Goal: Information Seeking & Learning: Find contact information

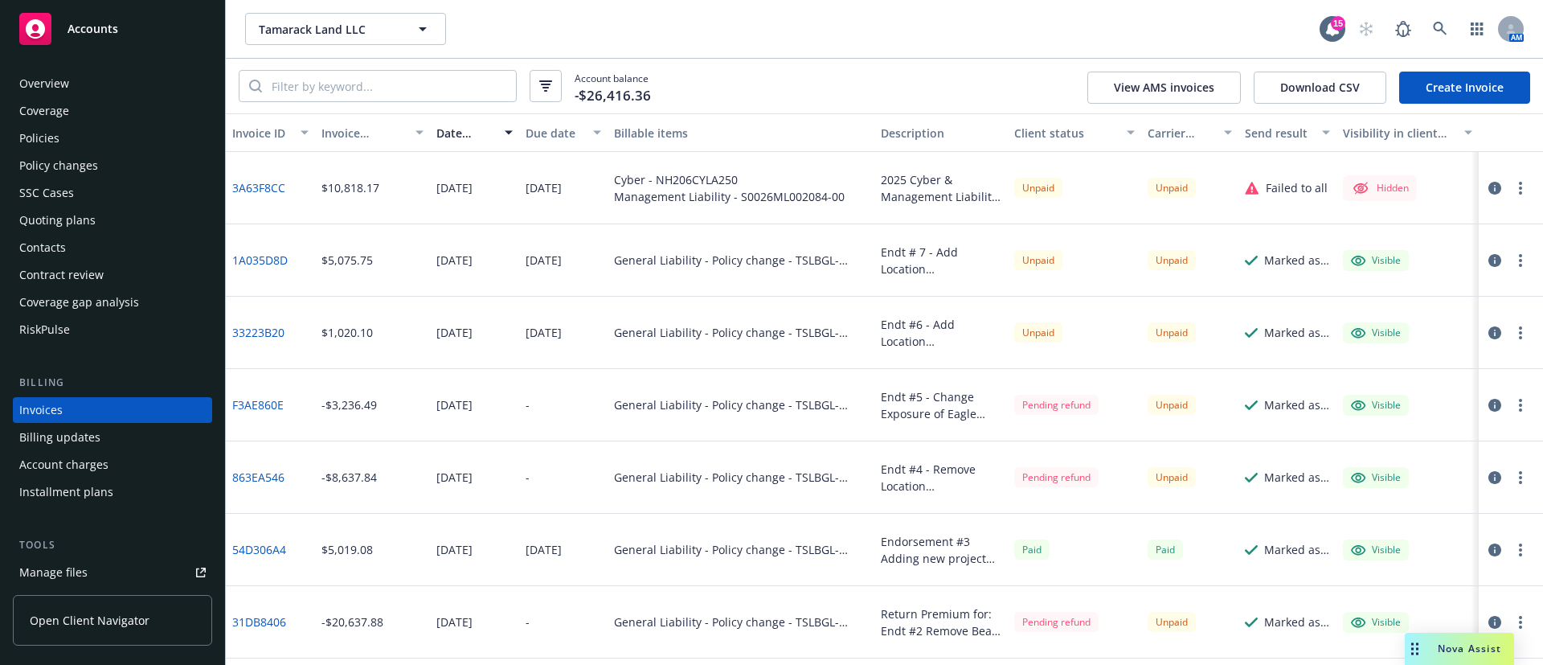
scroll to position [58, 0]
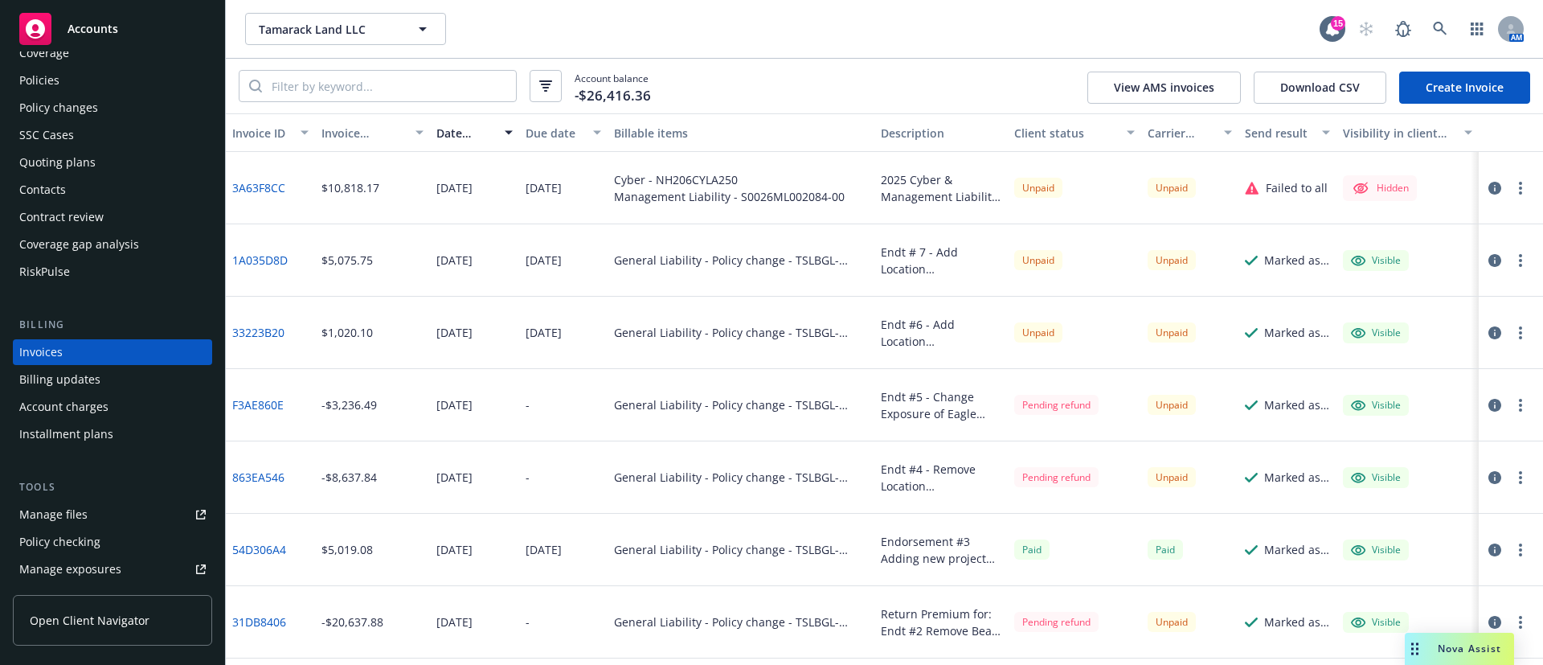
click at [1488, 193] on icon "button" at bounding box center [1494, 188] width 13 height 13
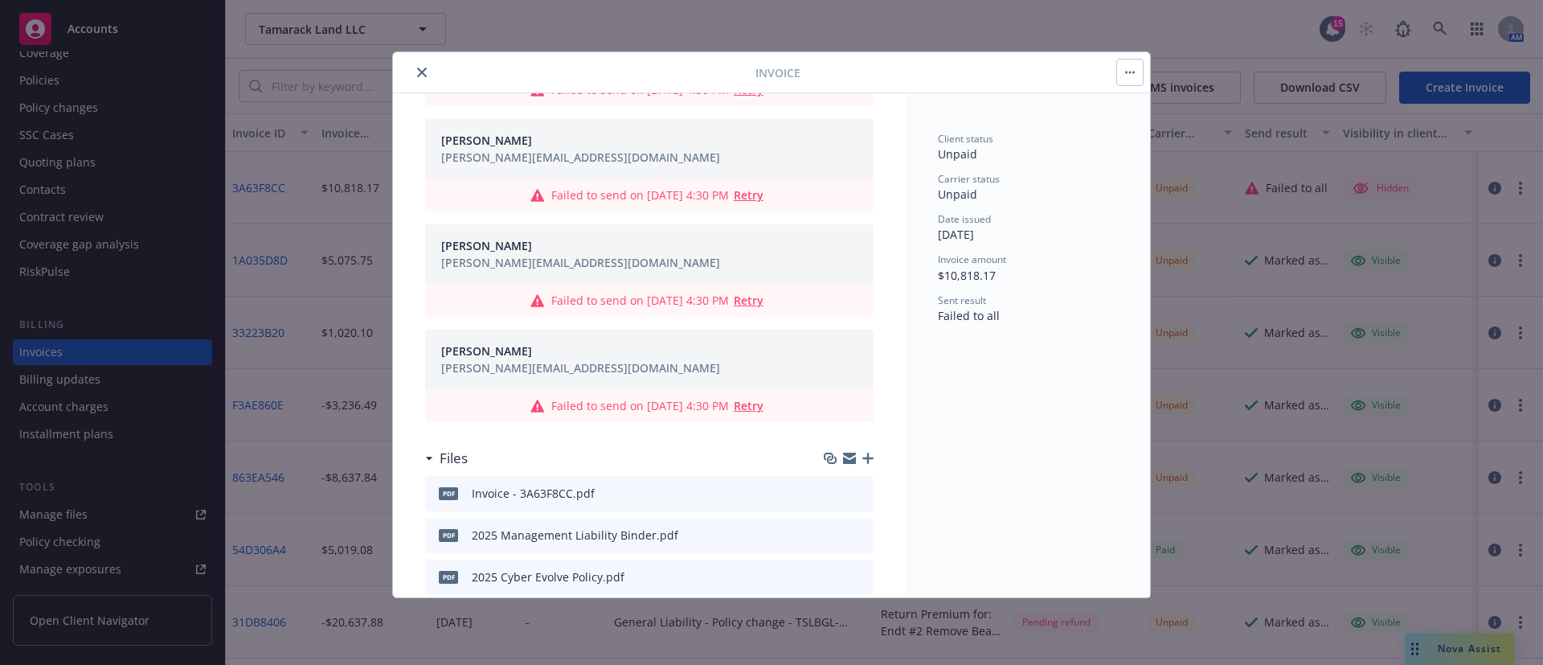
scroll to position [1399, 0]
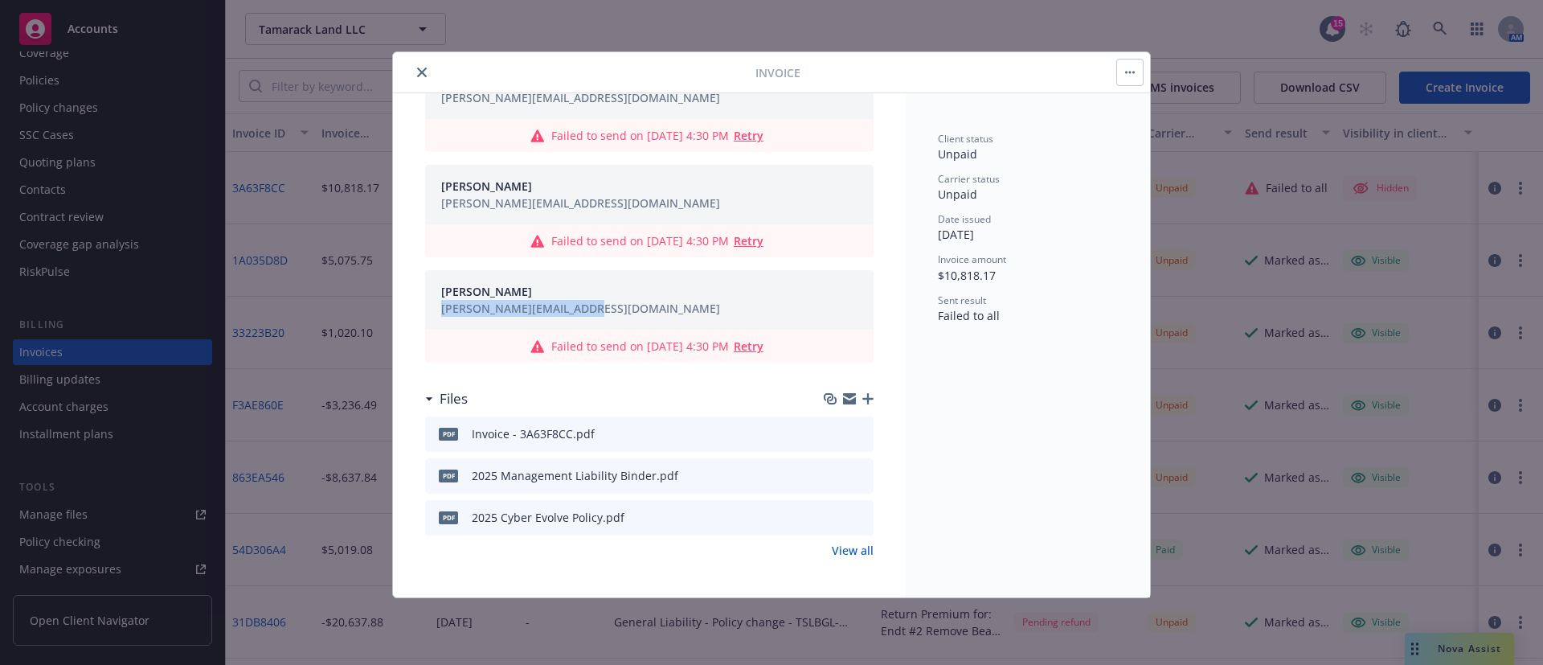
drag, startPoint x: 608, startPoint y: 320, endPoint x: 438, endPoint y: 325, distance: 170.4
click at [438, 325] on div "[PERSON_NAME] [PERSON_NAME][EMAIL_ADDRESS][DOMAIN_NAME]" at bounding box center [649, 299] width 448 height 59
copy div "[PERSON_NAME][EMAIL_ADDRESS][DOMAIN_NAME]"
drag, startPoint x: 609, startPoint y: 205, endPoint x: 443, endPoint y: 208, distance: 166.4
click at [443, 208] on div "[PERSON_NAME] [PERSON_NAME][EMAIL_ADDRESS][DOMAIN_NAME]" at bounding box center [649, 194] width 429 height 40
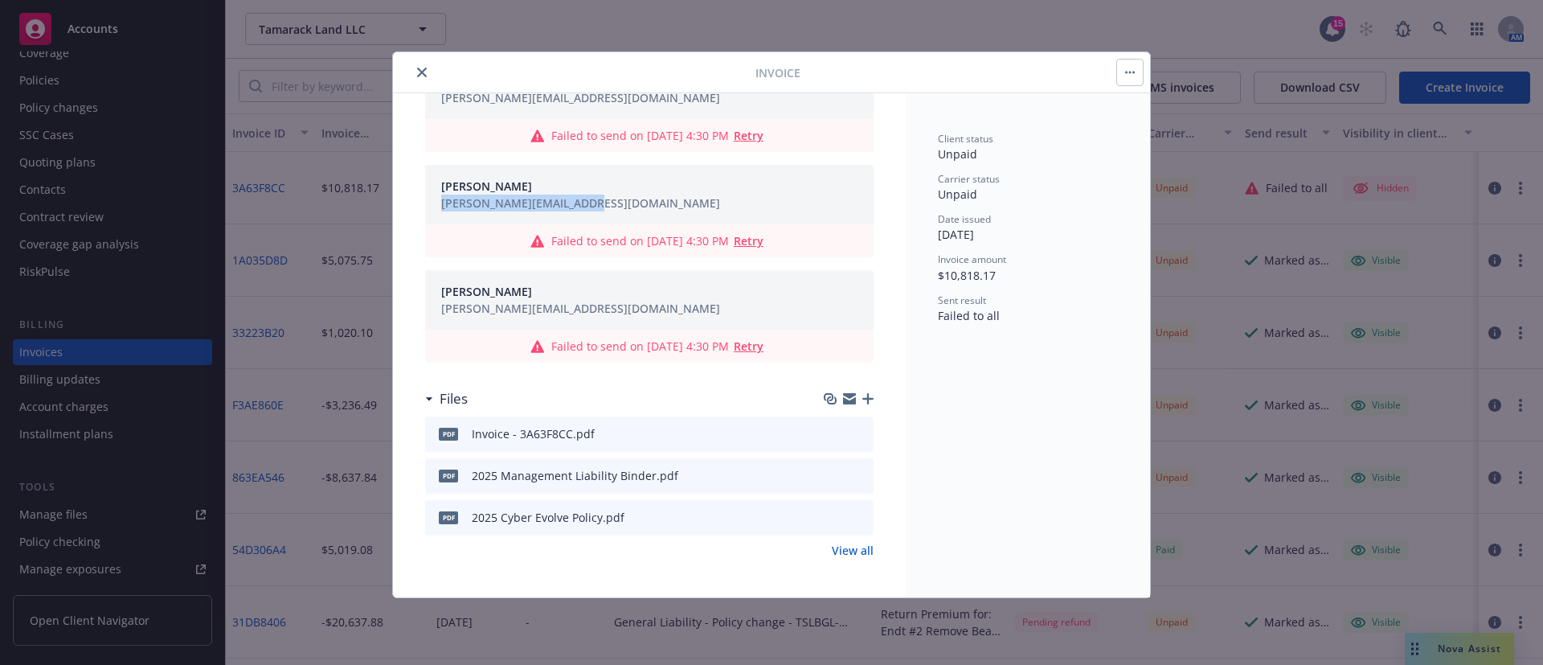
copy div "[PERSON_NAME][EMAIL_ADDRESS][DOMAIN_NAME]"
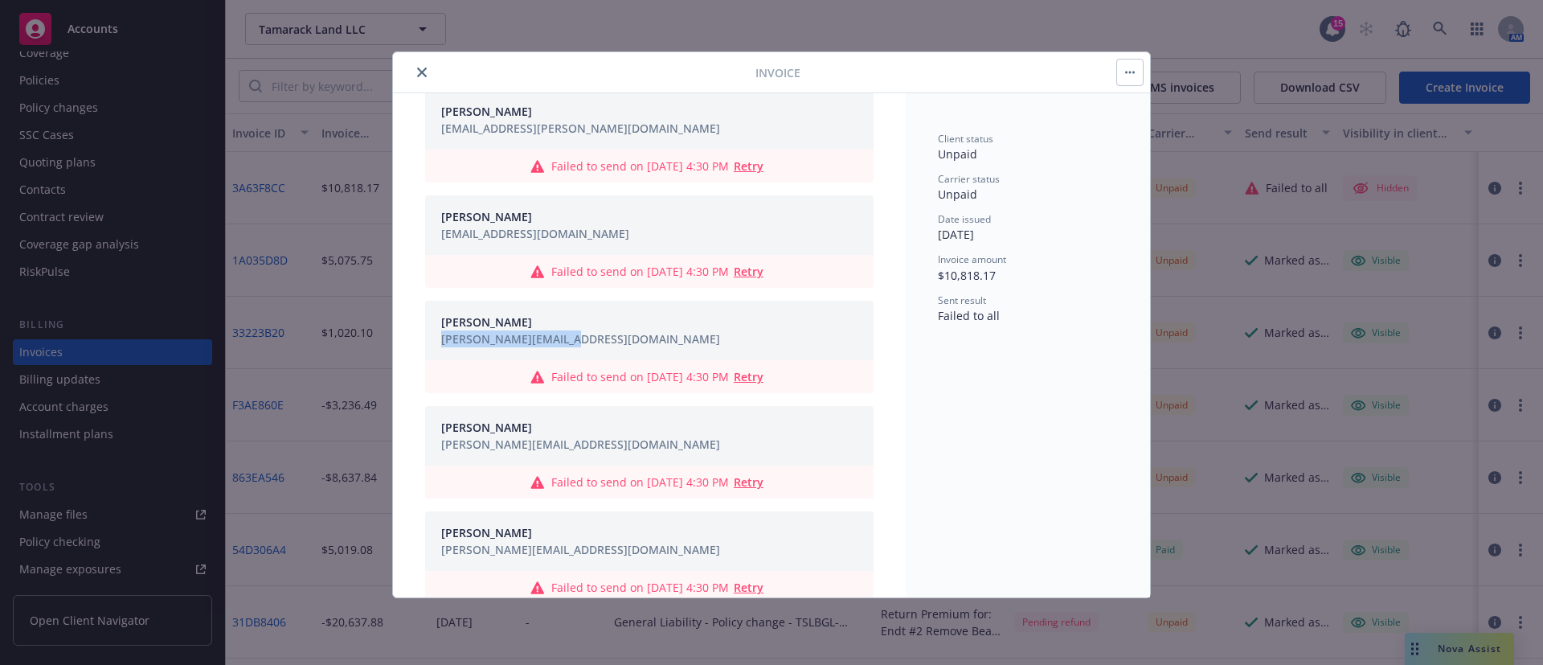
drag, startPoint x: 580, startPoint y: 340, endPoint x: 439, endPoint y: 341, distance: 141.4
click at [431, 341] on div "[PERSON_NAME] [PERSON_NAME][EMAIL_ADDRESS][DOMAIN_NAME]" at bounding box center [649, 330] width 448 height 59
copy div "[PERSON_NAME][EMAIL_ADDRESS][DOMAIN_NAME]"
drag, startPoint x: 596, startPoint y: 236, endPoint x: 431, endPoint y: 238, distance: 165.5
click at [431, 238] on div "[PERSON_NAME] [PERSON_NAME][EMAIL_ADDRESS][DOMAIN_NAME]" at bounding box center [649, 224] width 448 height 59
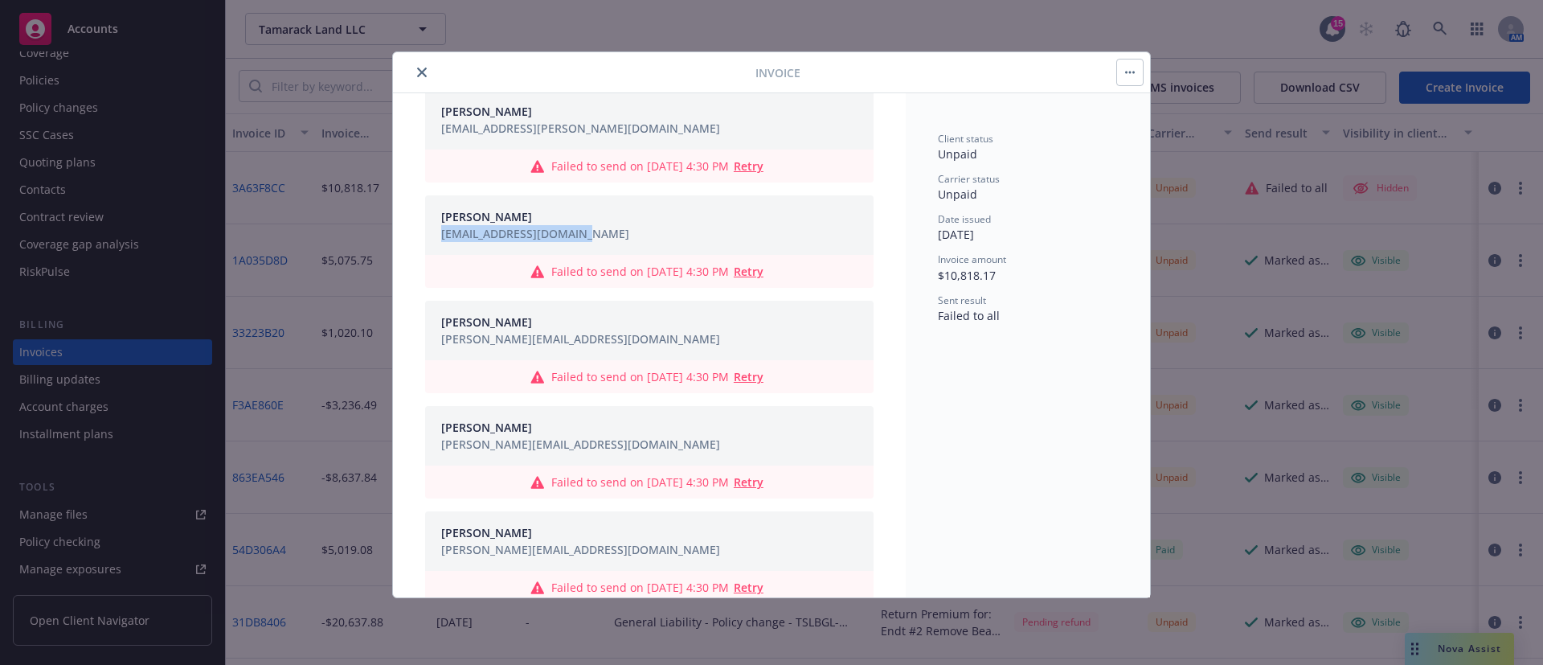
copy div "[EMAIL_ADDRESS][DOMAIN_NAME]"
drag, startPoint x: 652, startPoint y: 128, endPoint x: 436, endPoint y: 140, distance: 216.5
click at [436, 140] on div "[PERSON_NAME] [PERSON_NAME][EMAIL_ADDRESS][PERSON_NAME][DOMAIN_NAME]" at bounding box center [649, 119] width 448 height 59
copy div "[EMAIL_ADDRESS][PERSON_NAME][DOMAIN_NAME]"
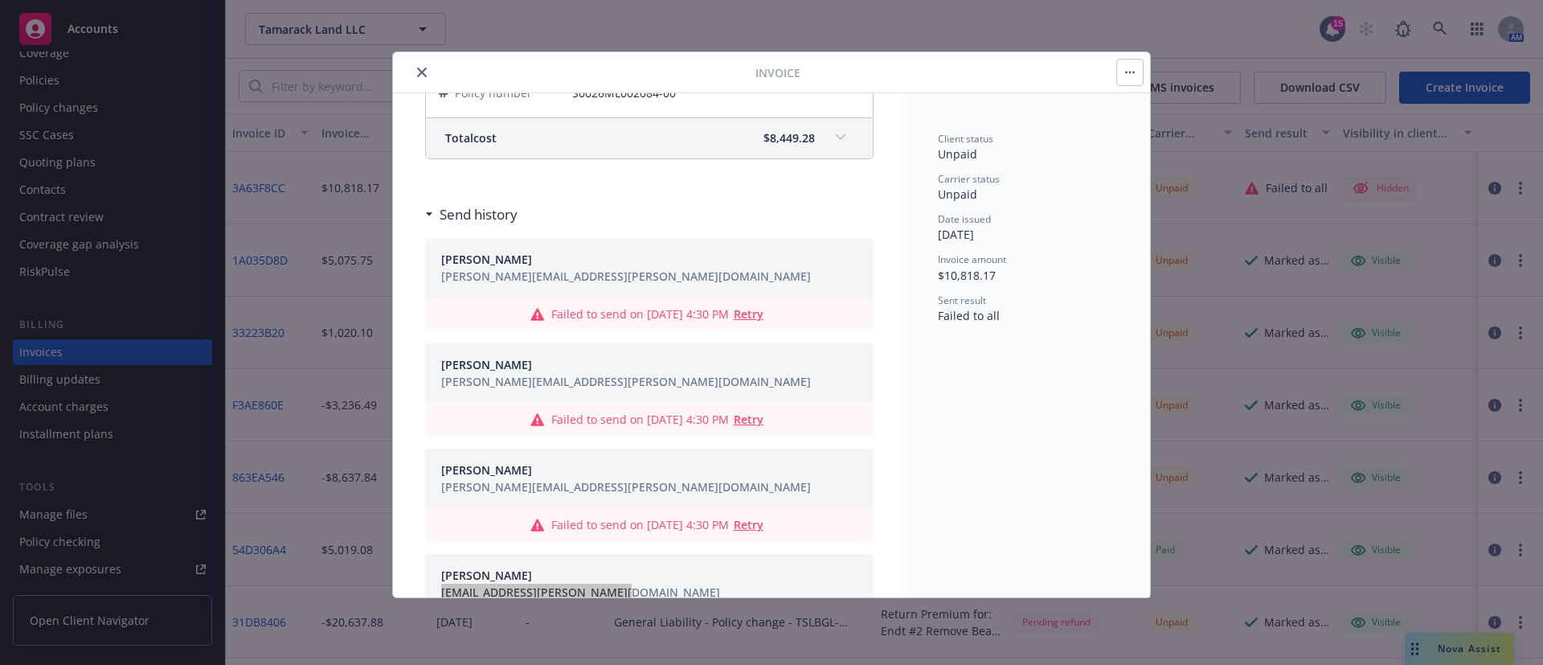
scroll to position [676, 0]
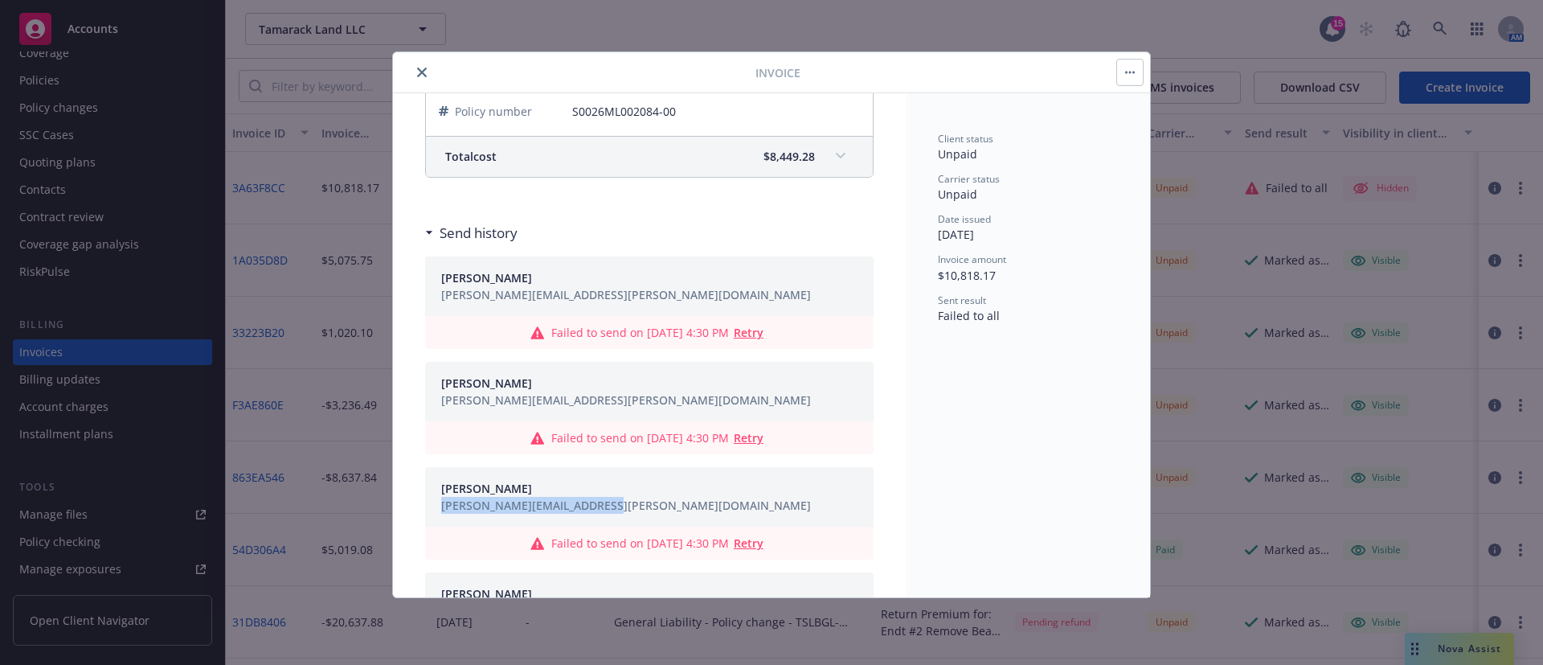
drag, startPoint x: 649, startPoint y: 503, endPoint x: 441, endPoint y: 507, distance: 208.2
click at [441, 507] on div "[PERSON_NAME] [PERSON_NAME][EMAIL_ADDRESS][PERSON_NAME][DOMAIN_NAME]" at bounding box center [649, 496] width 429 height 40
copy div "[PERSON_NAME][EMAIL_ADDRESS][PERSON_NAME][DOMAIN_NAME]"
drag, startPoint x: 632, startPoint y: 395, endPoint x: 459, endPoint y: 399, distance: 173.6
click at [459, 399] on div "[PERSON_NAME] [PERSON_NAME][EMAIL_ADDRESS][PERSON_NAME][DOMAIN_NAME]" at bounding box center [649, 391] width 429 height 40
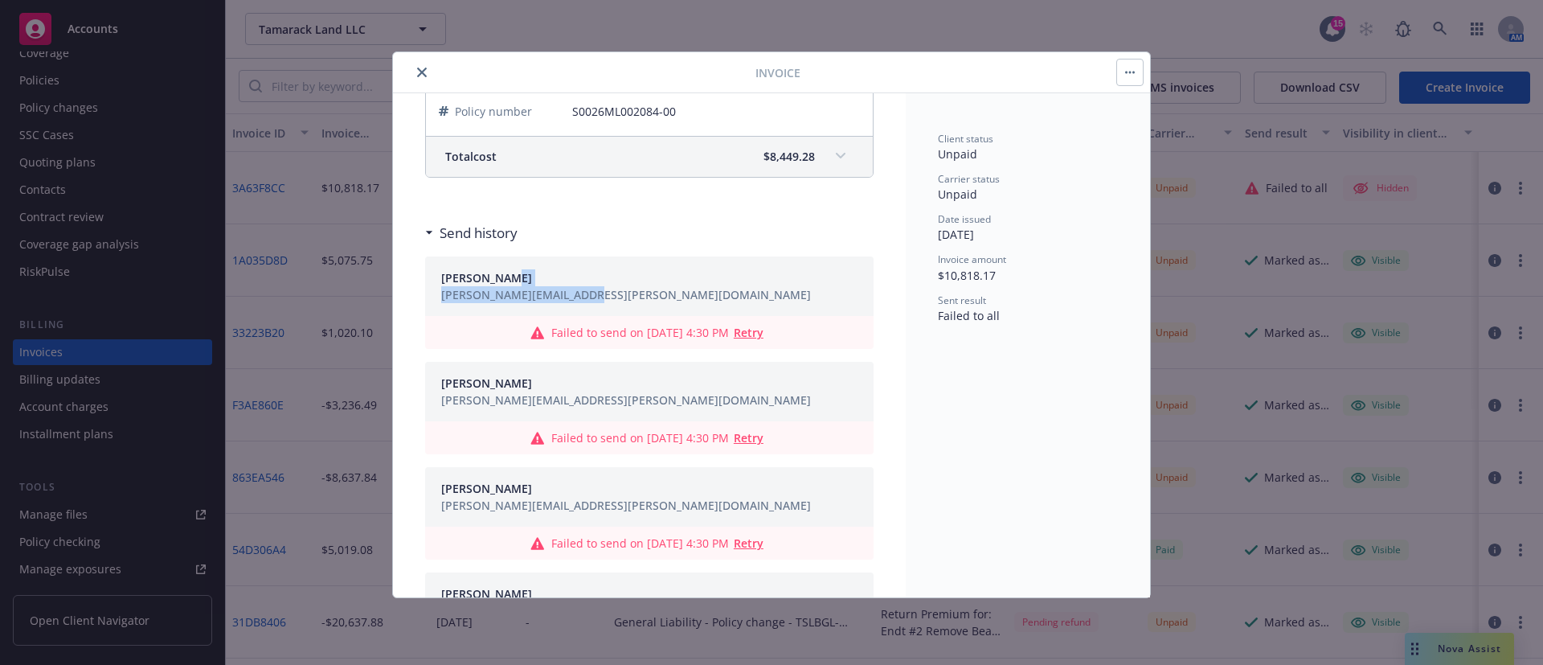
drag, startPoint x: 627, startPoint y: 281, endPoint x: 617, endPoint y: 296, distance: 17.4
click at [617, 296] on div "[PERSON_NAME] [PERSON_NAME][EMAIL_ADDRESS][PERSON_NAME][DOMAIN_NAME]" at bounding box center [649, 286] width 429 height 40
copy div "[PERSON_NAME][EMAIL_ADDRESS][PERSON_NAME][DOMAIN_NAME]"
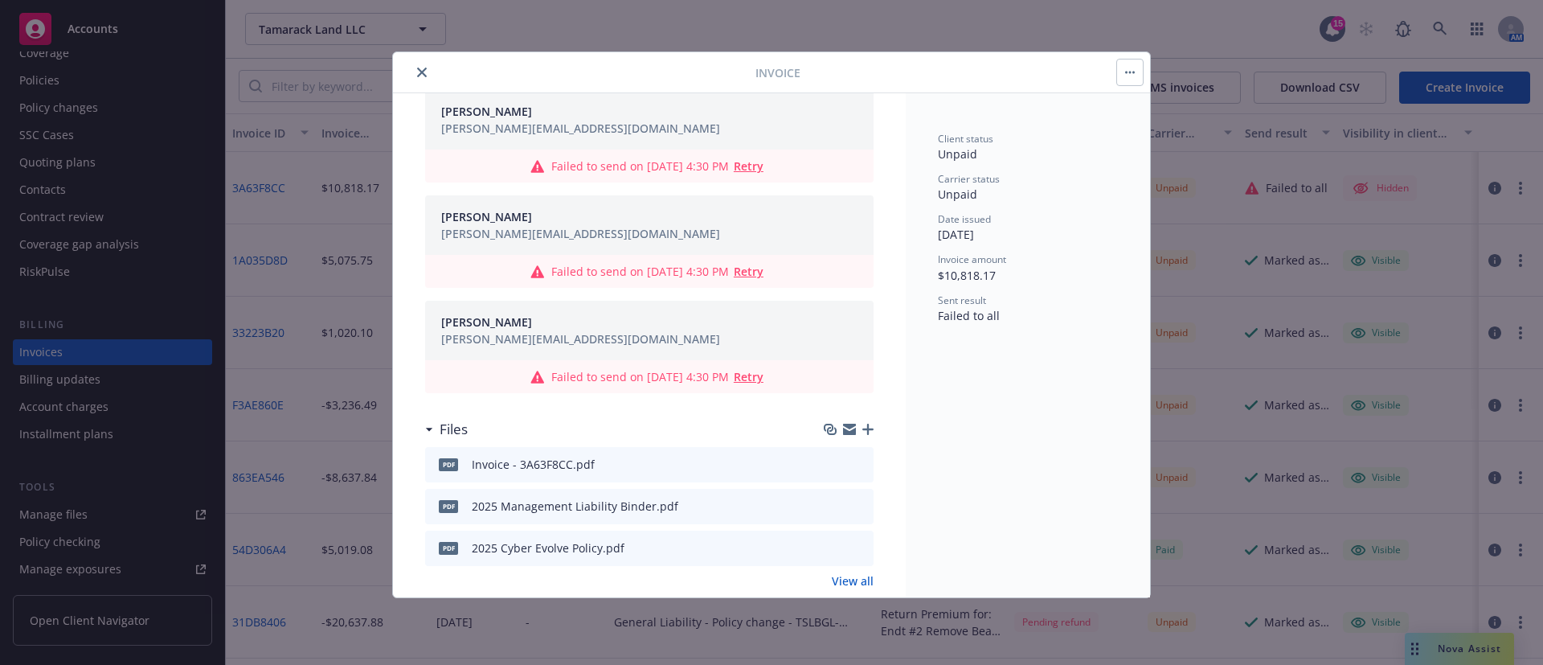
scroll to position [1399, 0]
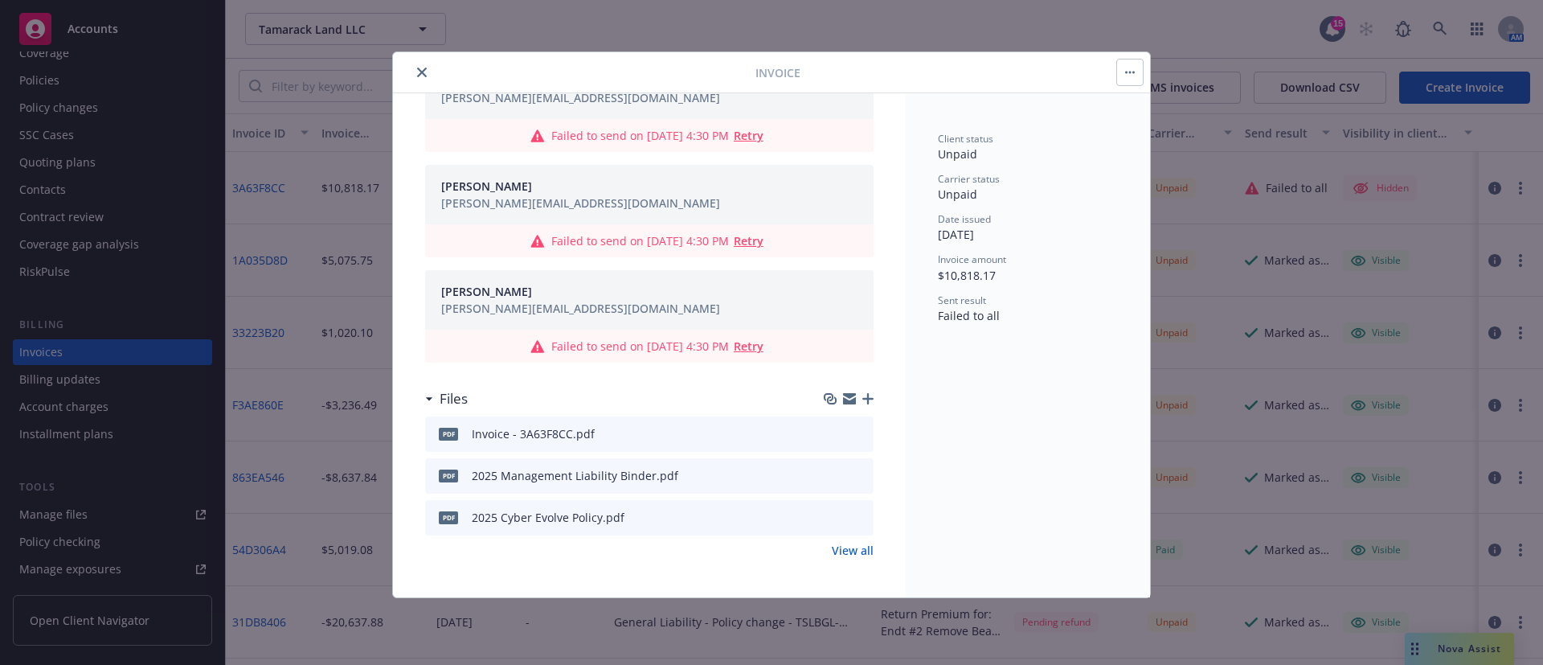
click at [825, 431] on icon "download file" at bounding box center [831, 432] width 13 height 13
click at [824, 476] on button "download file" at bounding box center [832, 474] width 16 height 16
click at [825, 518] on icon "download file" at bounding box center [831, 515] width 13 height 13
click at [423, 67] on icon "close" at bounding box center [422, 72] width 10 height 10
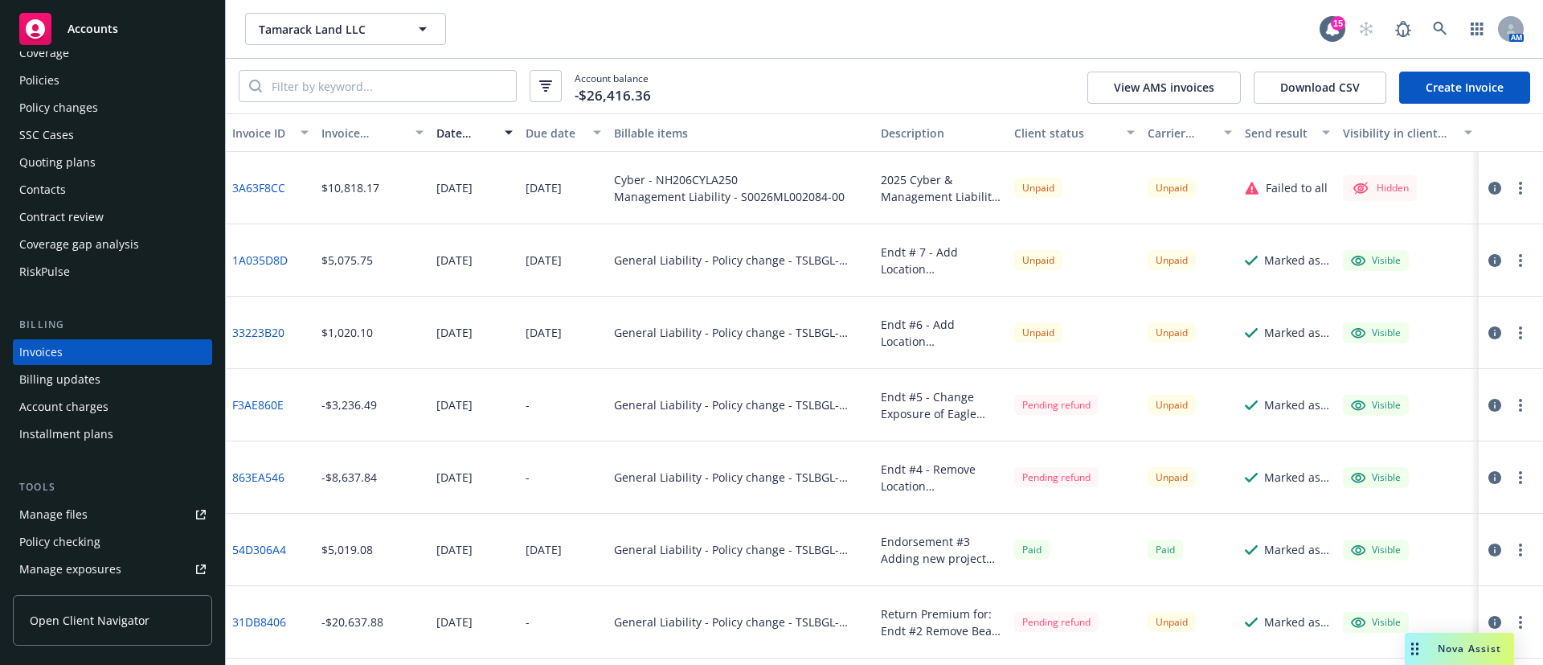
click at [1511, 192] on button "button" at bounding box center [1520, 187] width 19 height 19
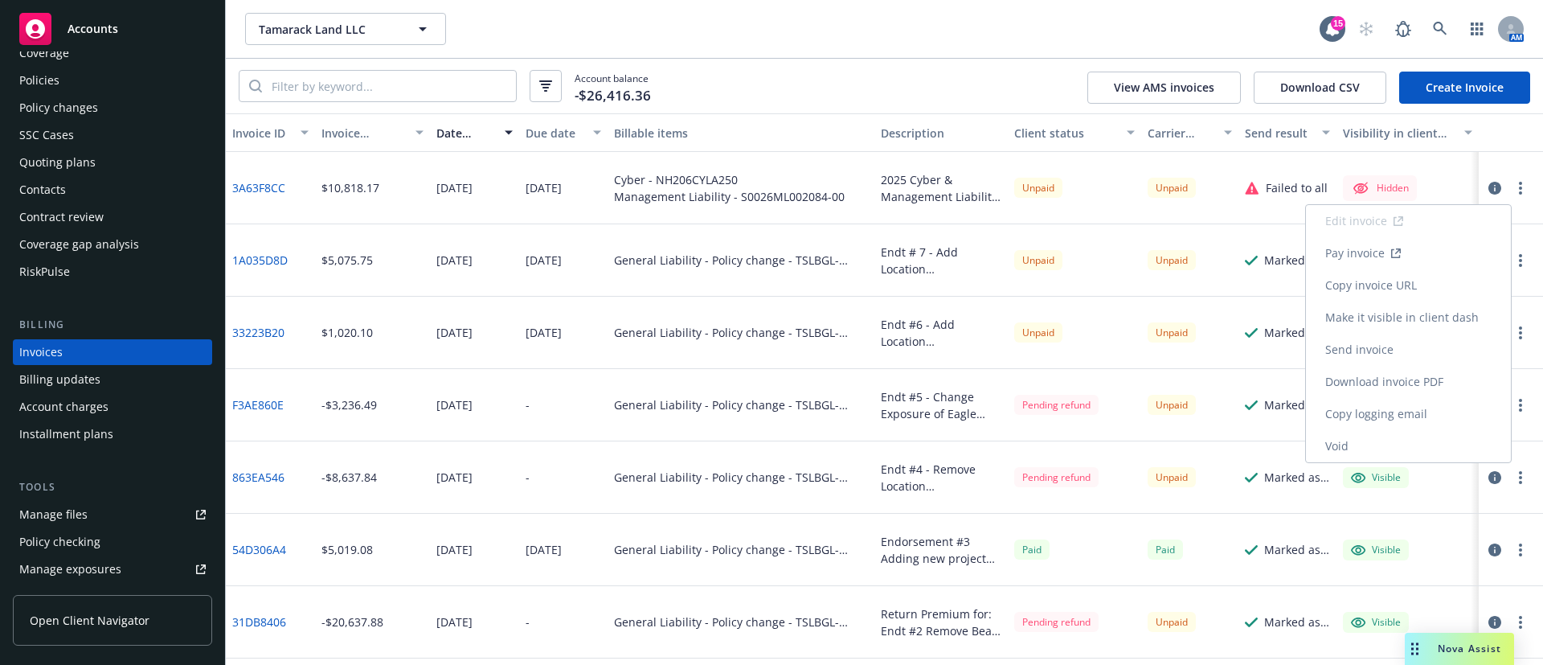
click at [1433, 308] on link "Make it visible in client dash" at bounding box center [1408, 317] width 205 height 32
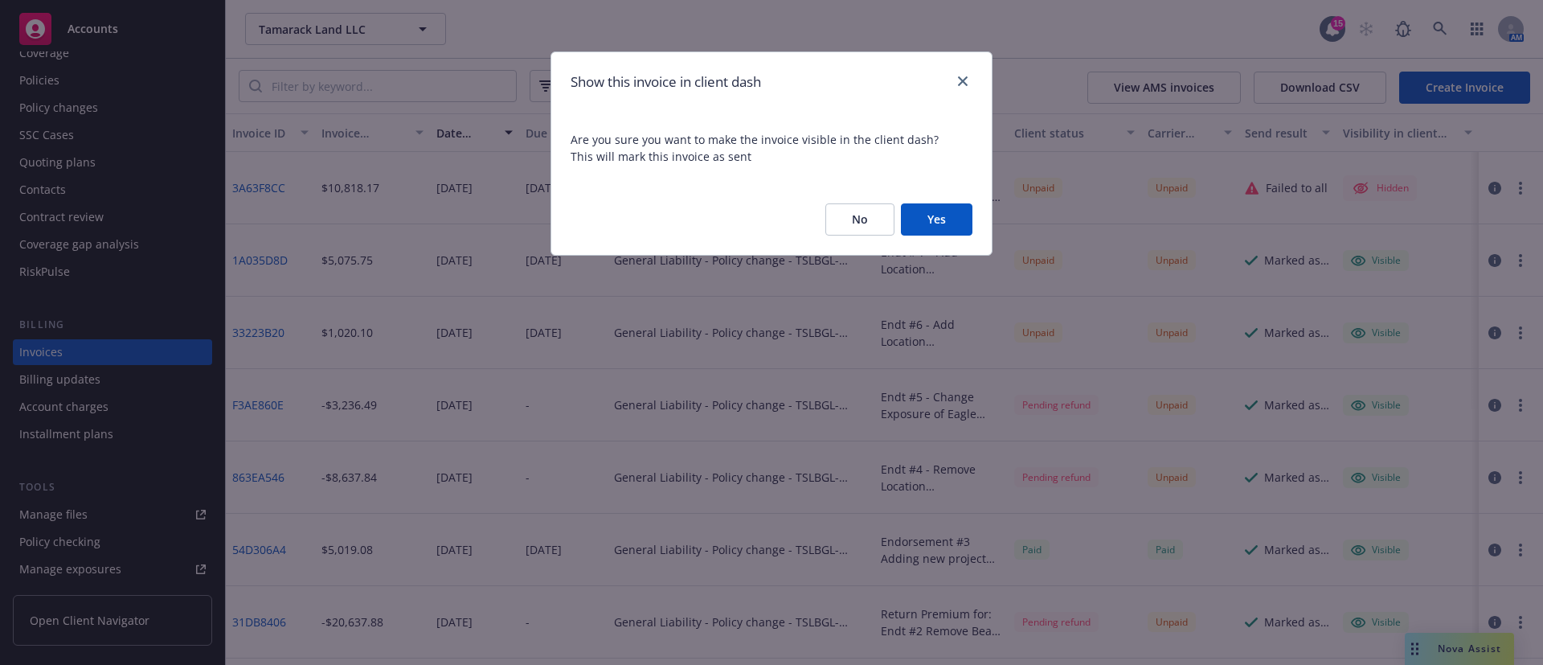
click at [922, 213] on button "Yes" at bounding box center [937, 219] width 72 height 32
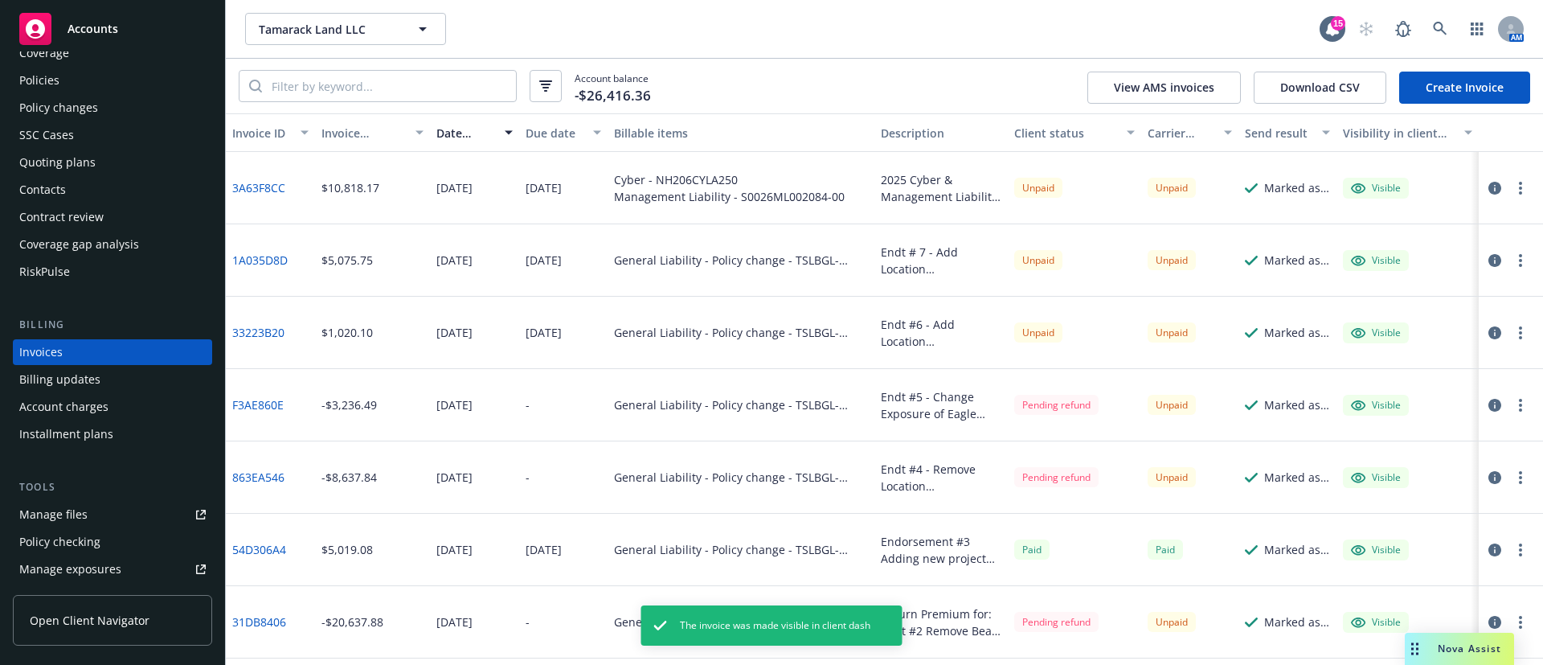
click at [277, 184] on link "3A63F8CC" at bounding box center [258, 187] width 53 height 17
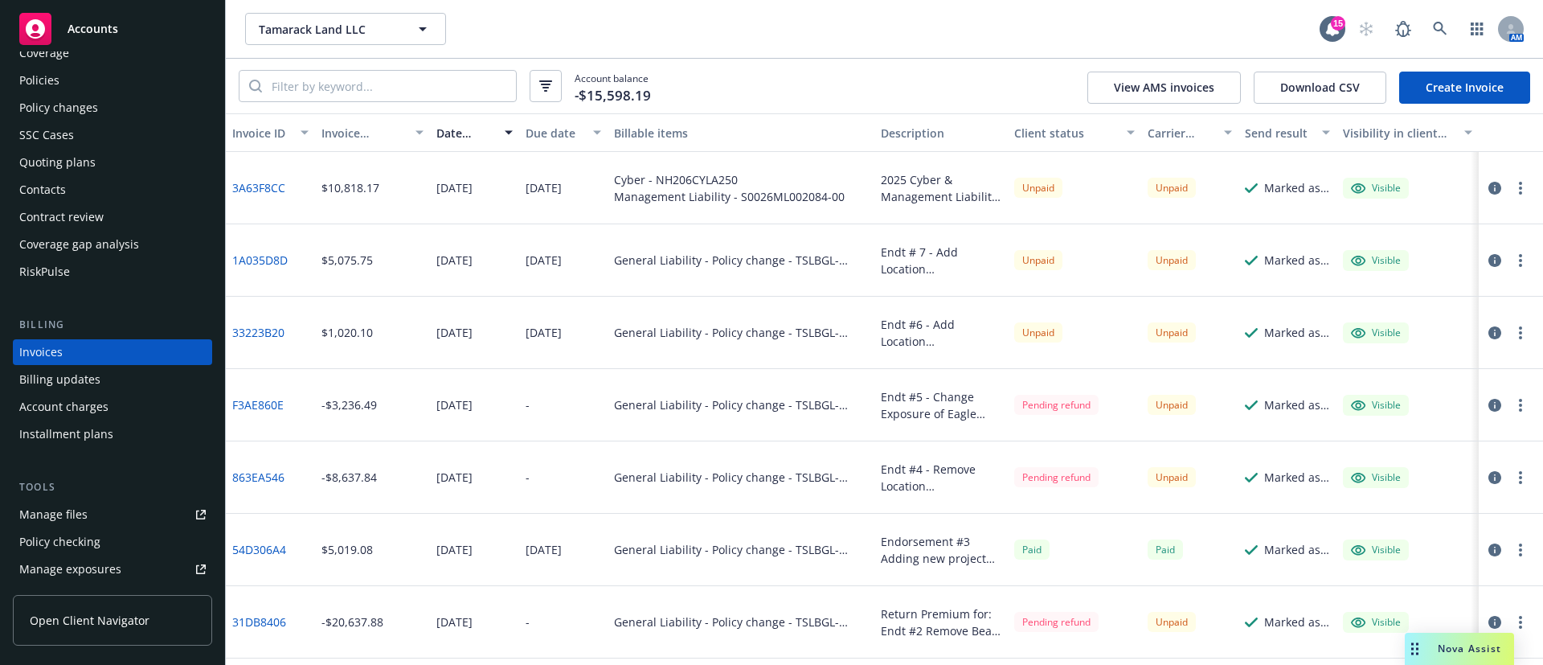
click at [1519, 193] on icon "button" at bounding box center [1520, 188] width 3 height 13
click at [1393, 407] on link "Copy logging email" at bounding box center [1408, 414] width 205 height 32
click at [133, 86] on div "Policies" at bounding box center [112, 80] width 186 height 26
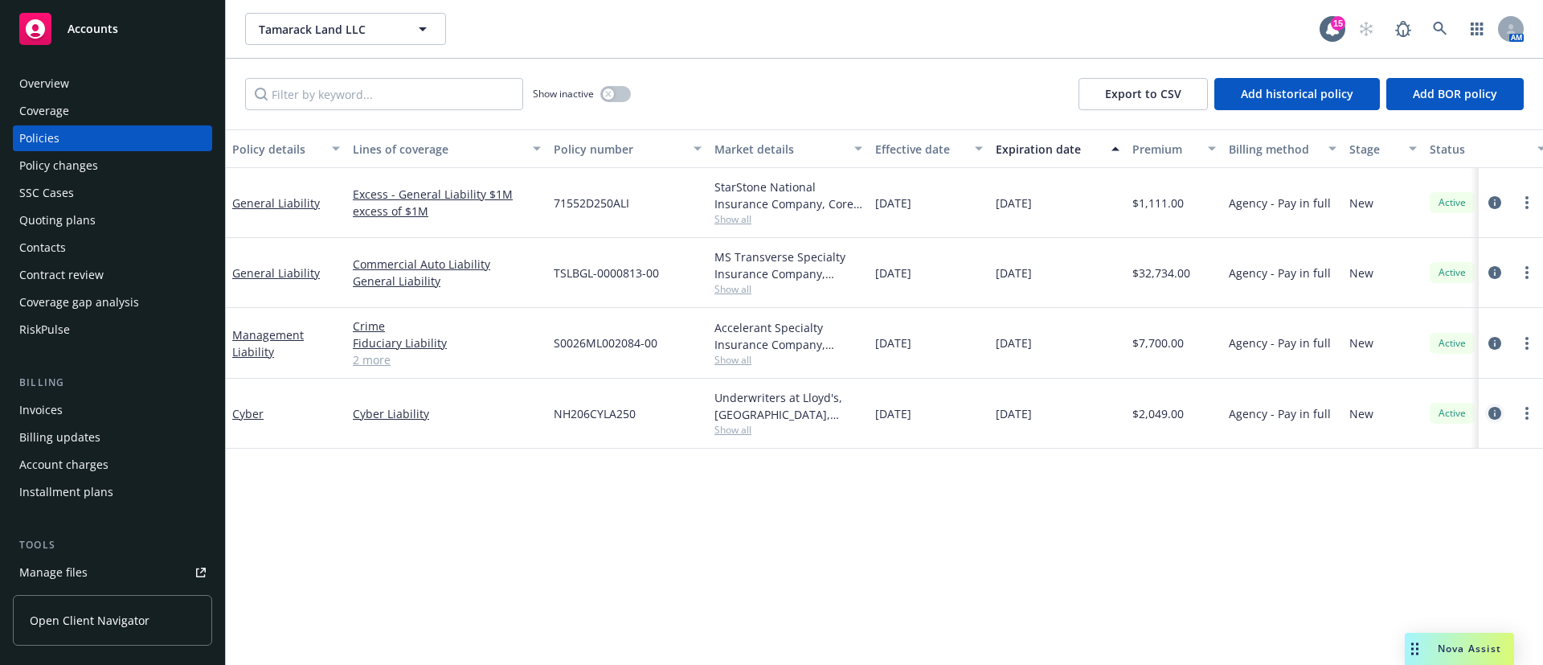
click at [1500, 407] on icon "circleInformation" at bounding box center [1494, 413] width 13 height 13
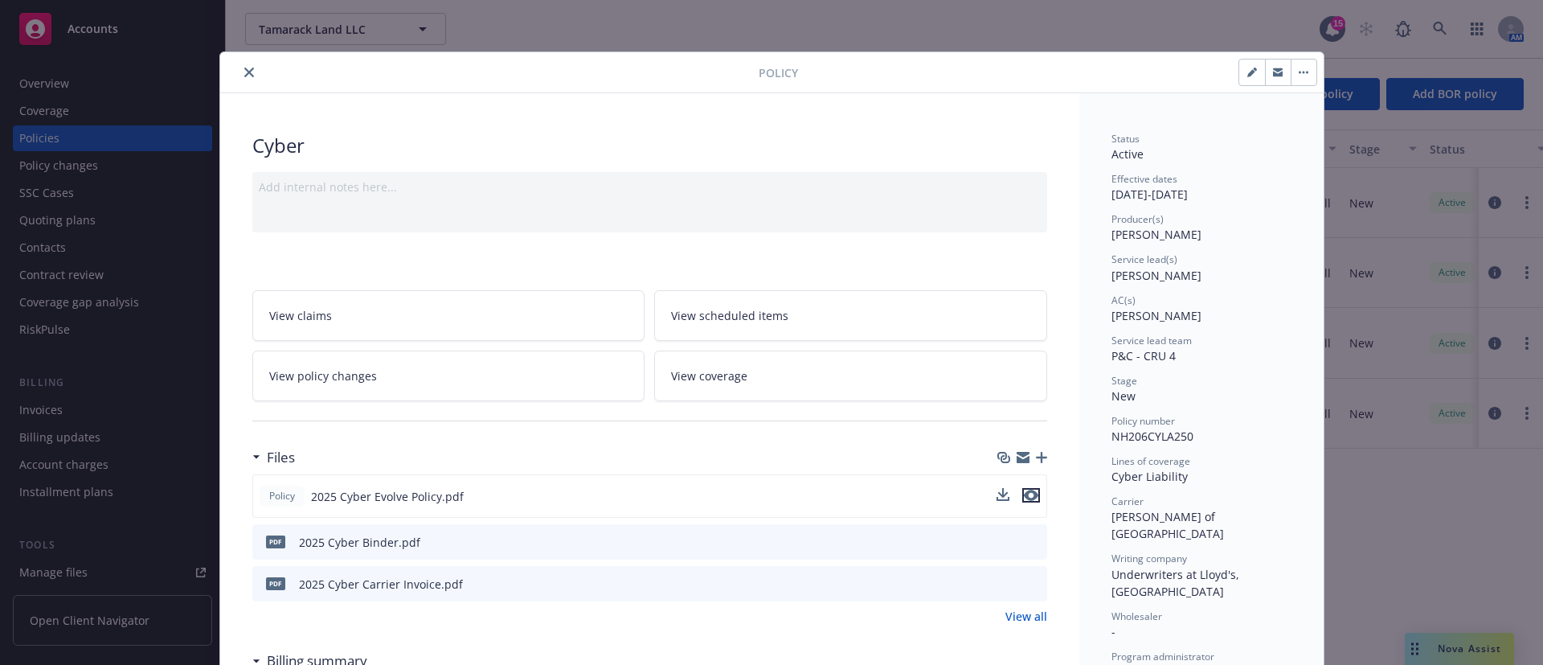
click at [1024, 493] on icon "preview file" at bounding box center [1031, 494] width 14 height 11
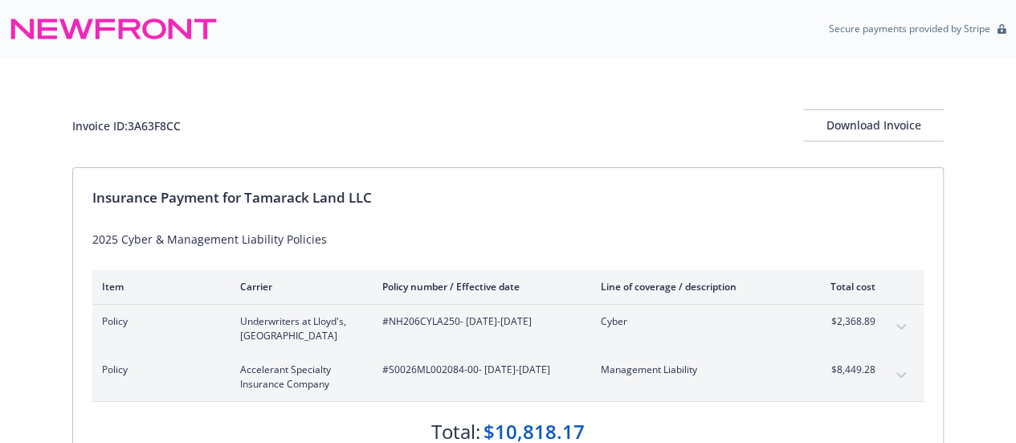
click at [326, 238] on div "2025 Cyber & Management Liability Policies" at bounding box center [508, 239] width 832 height 17
drag, startPoint x: 278, startPoint y: 240, endPoint x: 121, endPoint y: 237, distance: 156.7
click at [121, 237] on div "2025 Cyber & Management Liability Policies" at bounding box center [508, 239] width 832 height 17
copy div "Cyber & Management Liability"
